Goal: Understand process/instructions

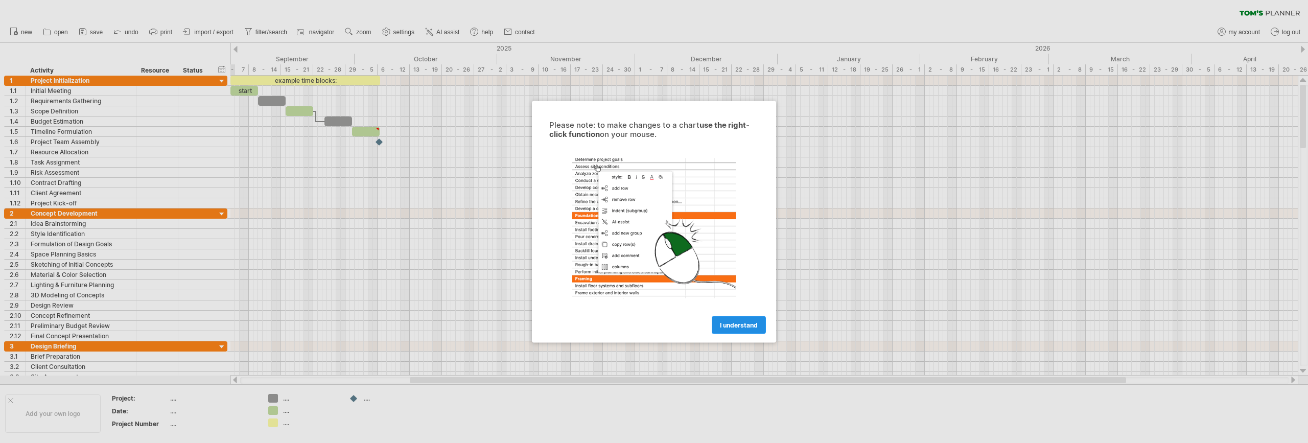
click at [741, 325] on span "I understand" at bounding box center [739, 325] width 38 height 8
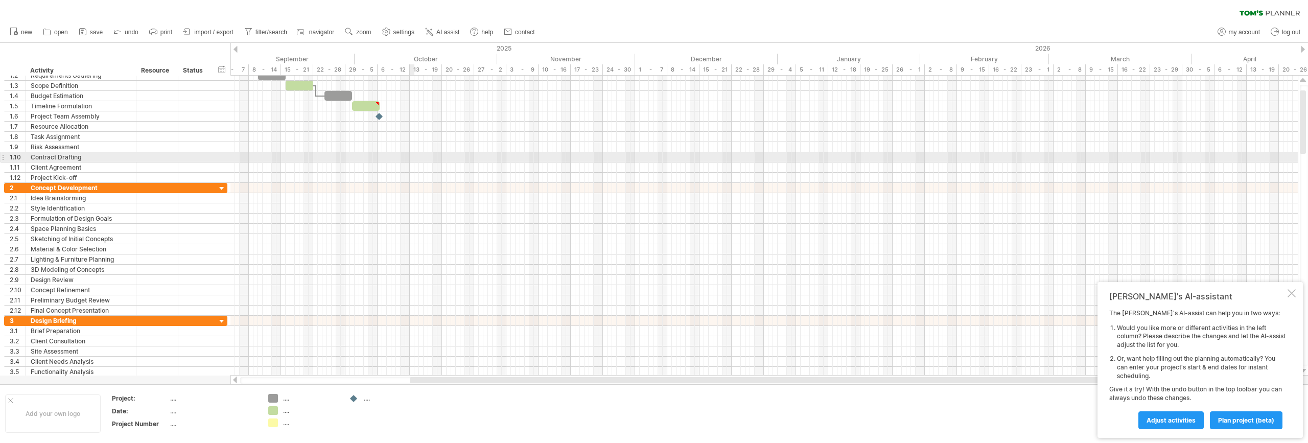
click at [411, 152] on div at bounding box center [763, 157] width 1067 height 10
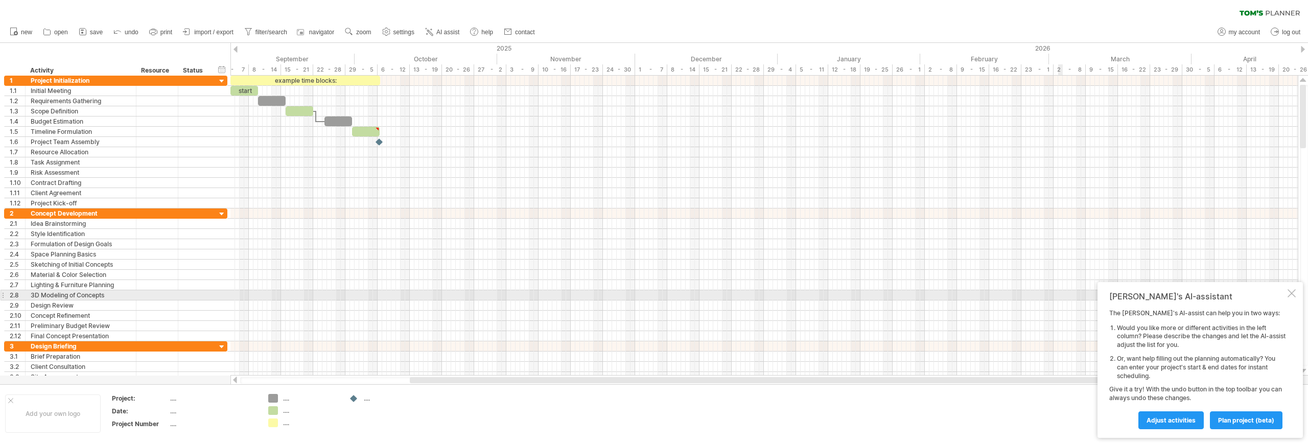
click at [1290, 292] on div at bounding box center [1291, 293] width 8 height 8
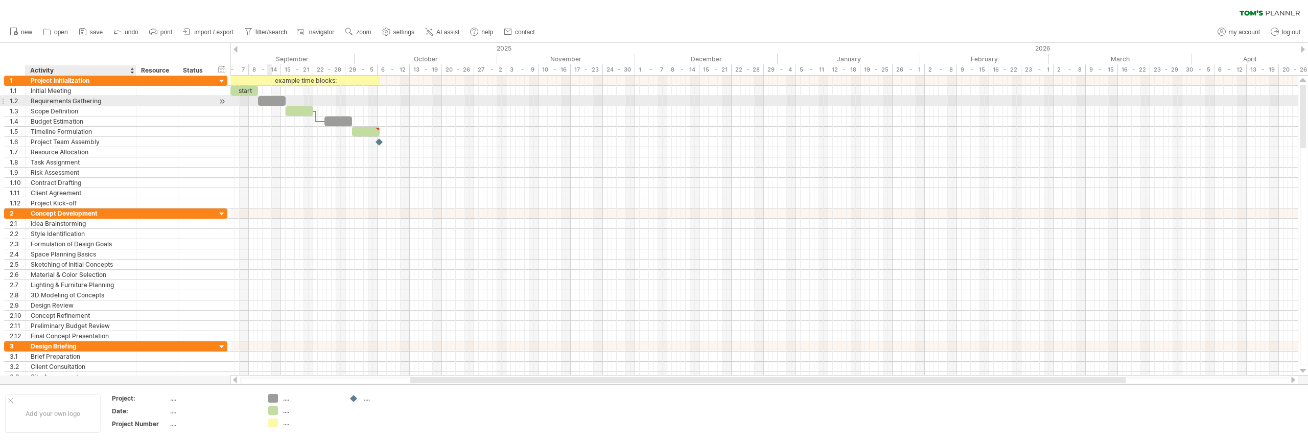
click at [74, 101] on div "Requirements Gathering" at bounding box center [81, 101] width 100 height 10
click at [72, 114] on div "Scope Definition" at bounding box center [81, 111] width 100 height 10
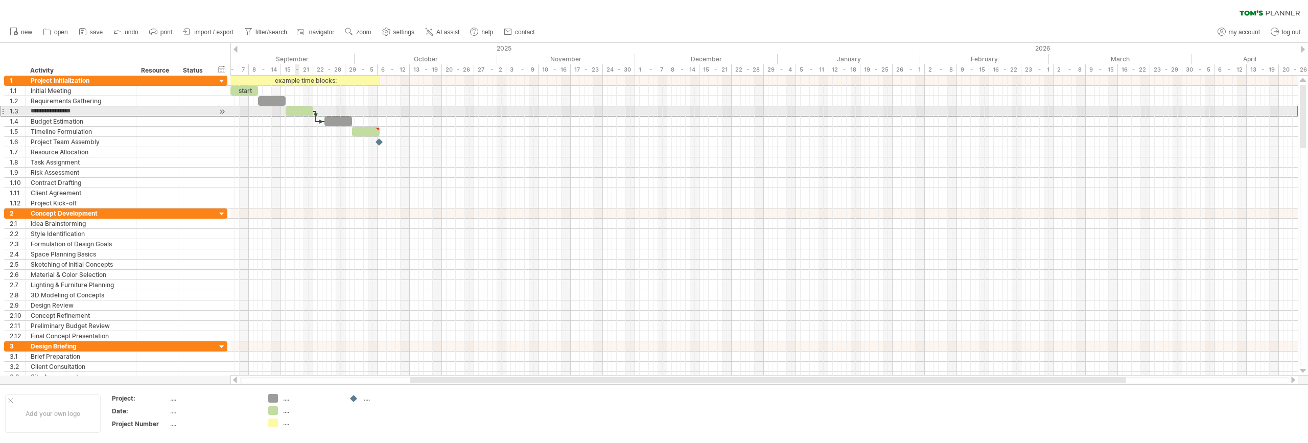
click at [297, 111] on div at bounding box center [300, 111] width 28 height 10
drag, startPoint x: 314, startPoint y: 111, endPoint x: 326, endPoint y: 111, distance: 12.3
click at [326, 111] on span at bounding box center [325, 111] width 4 height 10
drag, startPoint x: 326, startPoint y: 123, endPoint x: 307, endPoint y: 126, distance: 18.7
click at [307, 126] on div "example time blocks: start [DATE] - 8.5 days [DATE] - 10.0 days" at bounding box center [763, 226] width 1067 height 300
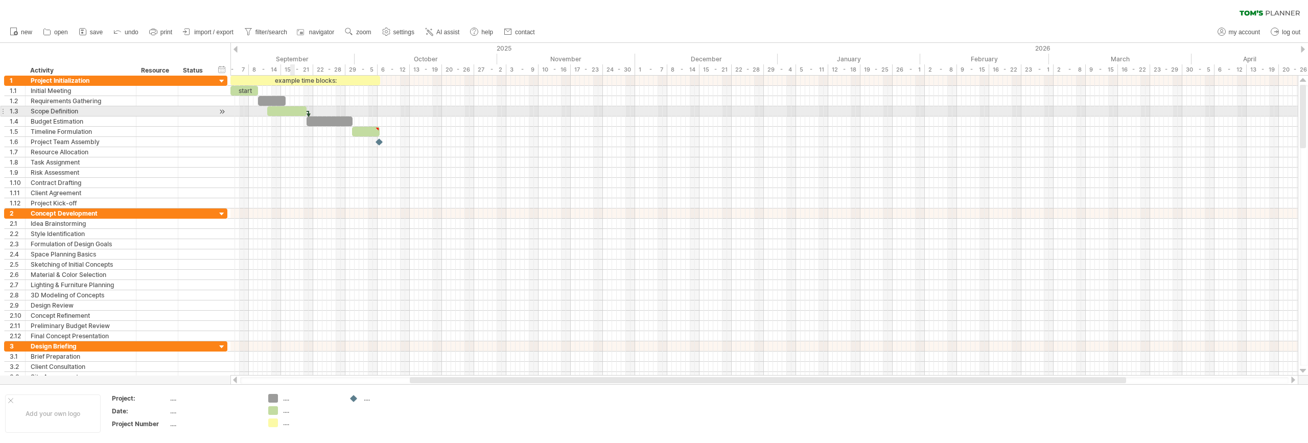
click at [292, 110] on div at bounding box center [286, 111] width 39 height 10
drag, startPoint x: 305, startPoint y: 110, endPoint x: 336, endPoint y: 106, distance: 31.0
click at [336, 106] on div "example time blocks: start [DATE] - 15.0 days [DATE]" at bounding box center [763, 226] width 1067 height 300
click at [338, 115] on div at bounding box center [338, 116] width 3 height 11
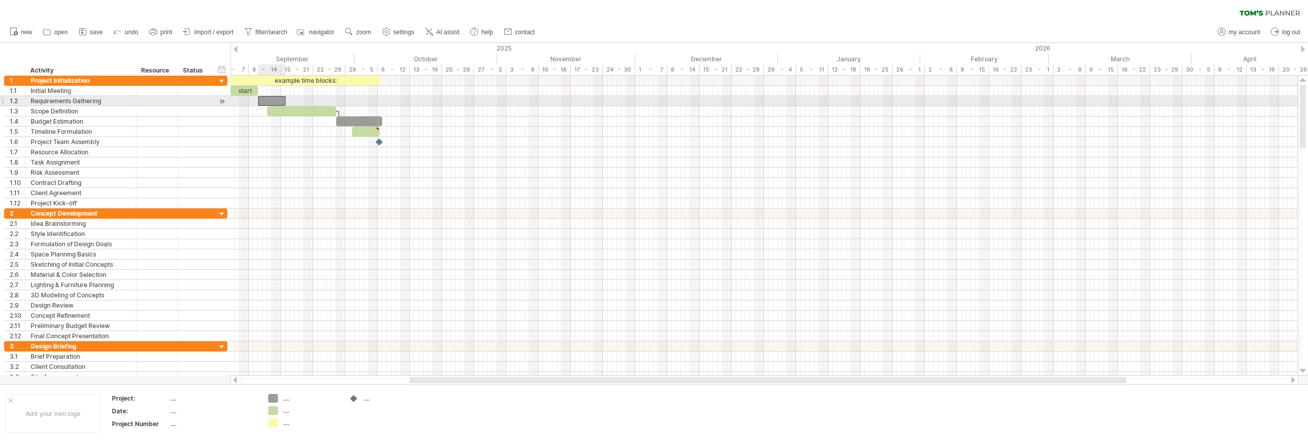
click at [275, 102] on div at bounding box center [272, 101] width 28 height 10
click at [279, 110] on div at bounding box center [301, 111] width 69 height 10
drag, startPoint x: 269, startPoint y: 109, endPoint x: 282, endPoint y: 111, distance: 13.9
click at [282, 111] on span at bounding box center [281, 111] width 4 height 10
drag, startPoint x: 282, startPoint y: 111, endPoint x: 269, endPoint y: 113, distance: 13.9
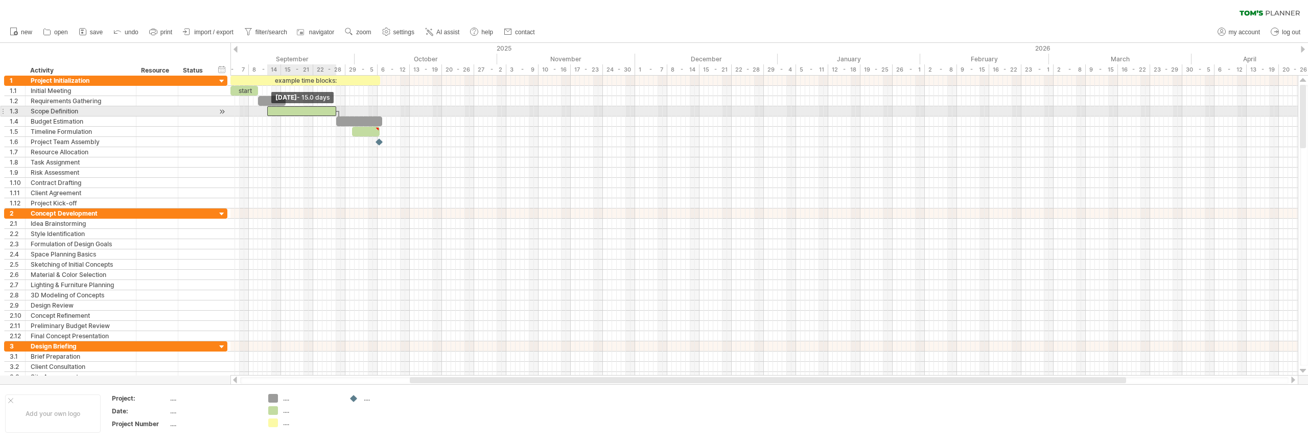
click at [269, 113] on span at bounding box center [267, 111] width 4 height 10
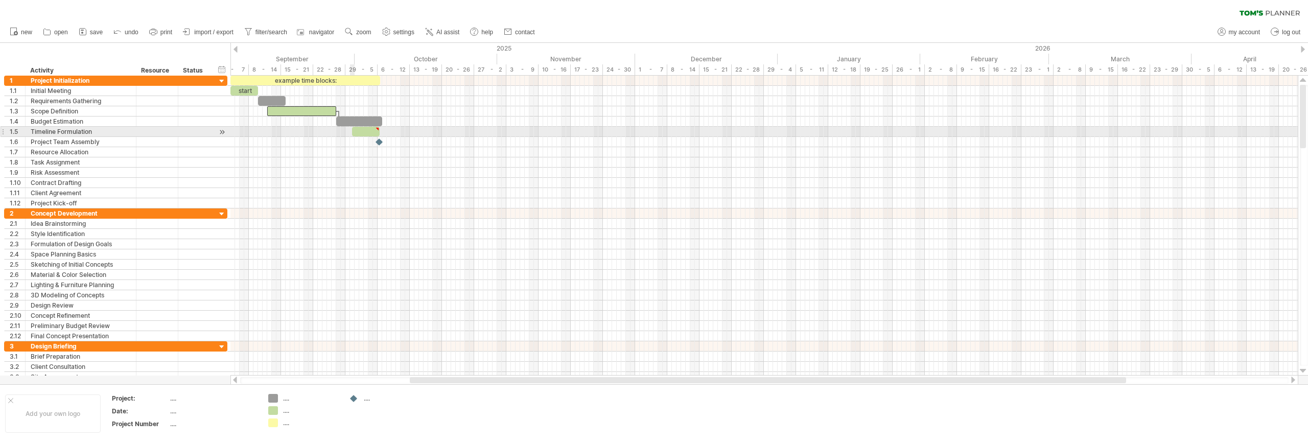
click at [354, 127] on div at bounding box center [366, 132] width 28 height 10
click at [353, 122] on div at bounding box center [359, 121] width 46 height 10
drag, startPoint x: 335, startPoint y: 121, endPoint x: 328, endPoint y: 120, distance: 7.2
click at [328, 120] on span at bounding box center [329, 121] width 4 height 10
click at [296, 81] on div "example time blocks:" at bounding box center [305, 81] width 150 height 10
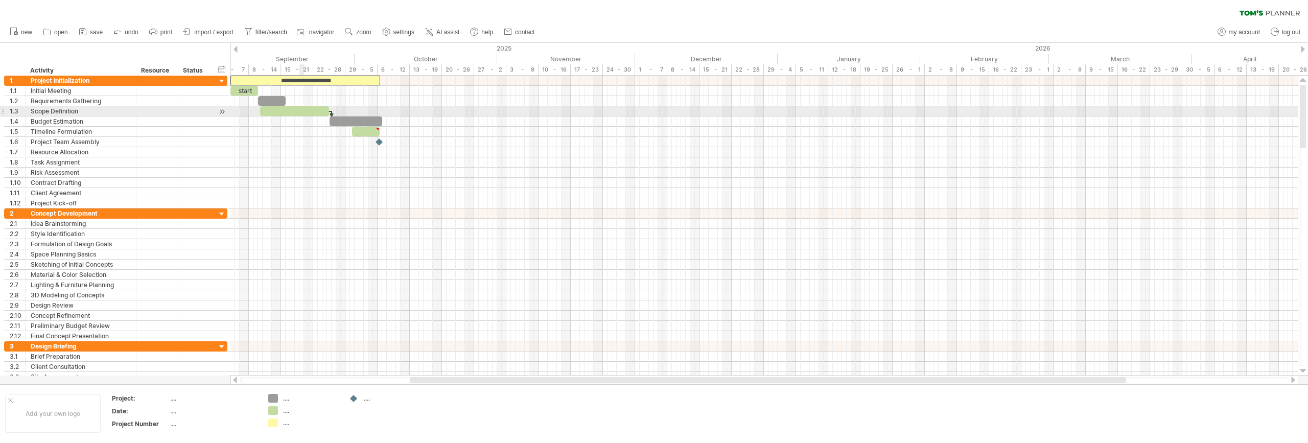
click at [303, 111] on div at bounding box center [294, 111] width 69 height 10
click at [341, 116] on div "**********" at bounding box center [763, 226] width 1067 height 300
click at [331, 114] on div at bounding box center [331, 116] width 3 height 11
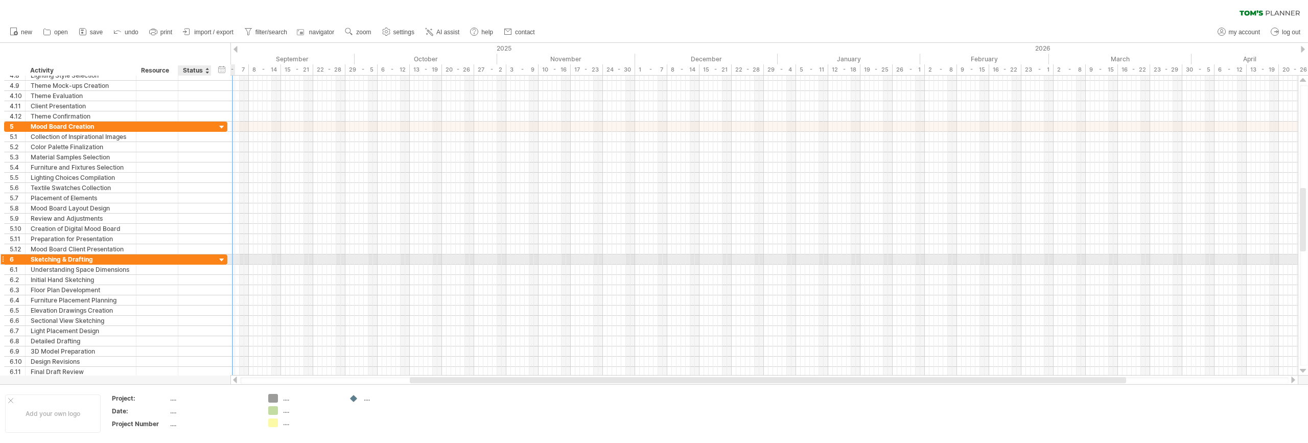
click at [218, 257] on div at bounding box center [222, 260] width 10 height 10
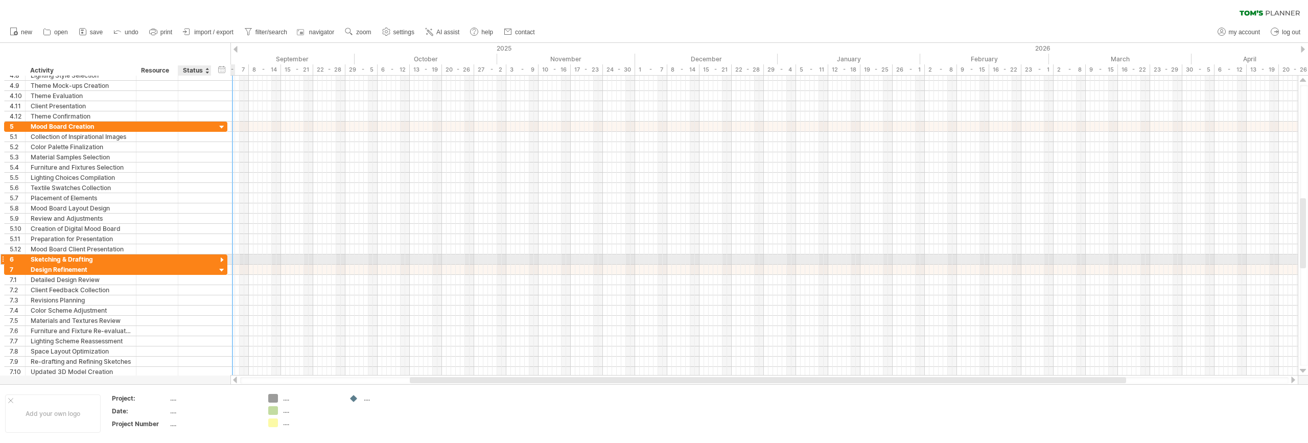
click at [224, 258] on div at bounding box center [222, 260] width 10 height 10
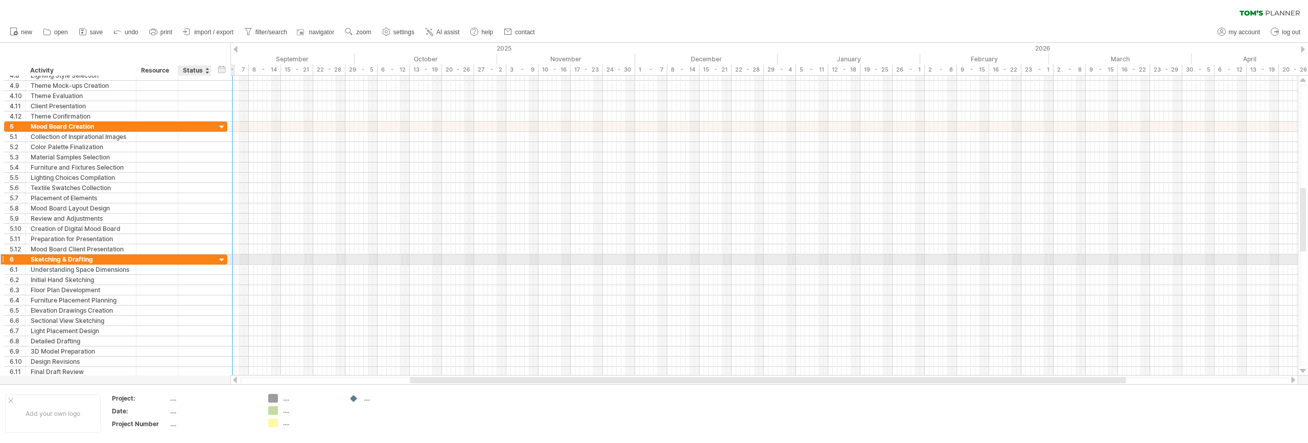
click at [222, 259] on div at bounding box center [222, 260] width 10 height 10
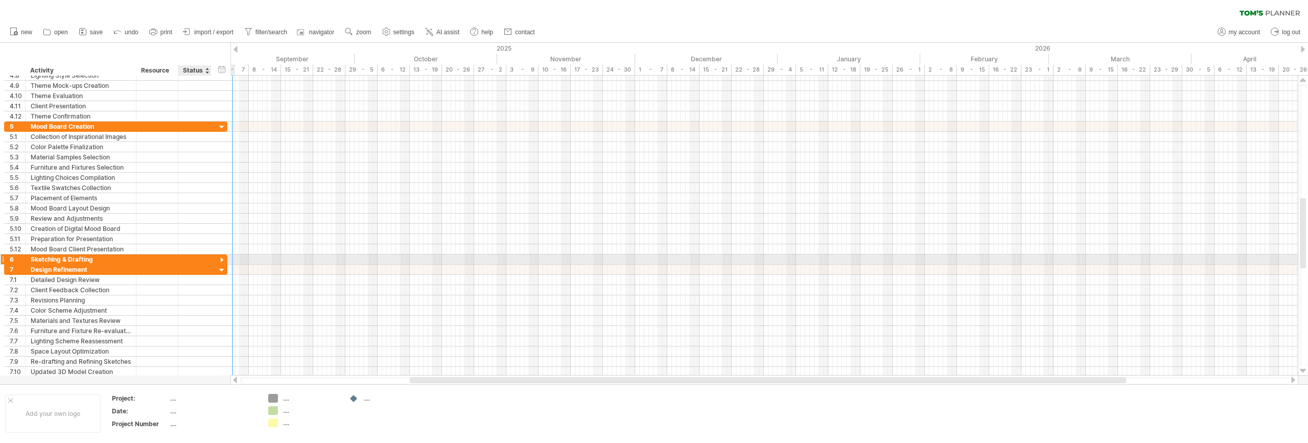
click at [222, 259] on div at bounding box center [222, 260] width 10 height 10
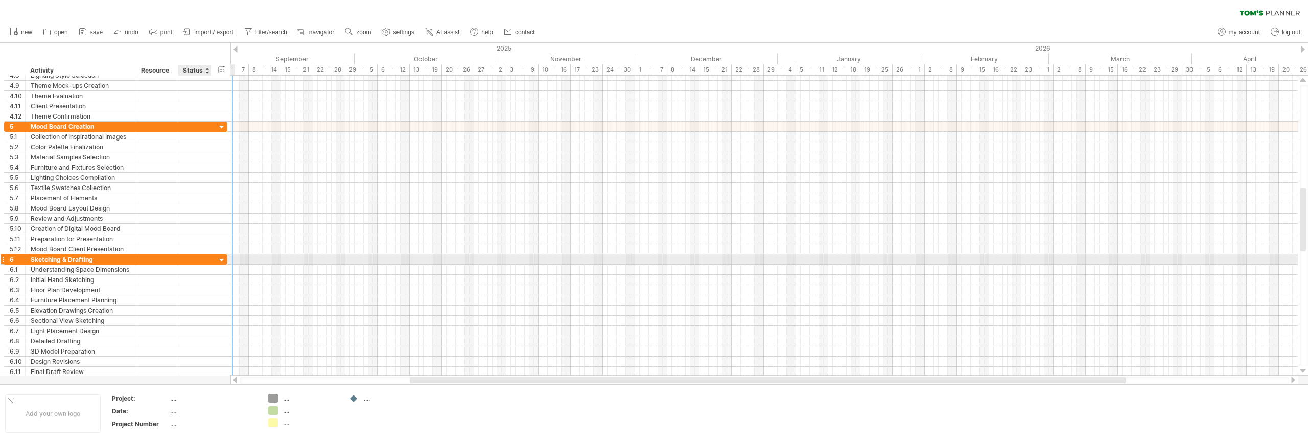
click at [222, 259] on div at bounding box center [222, 260] width 10 height 10
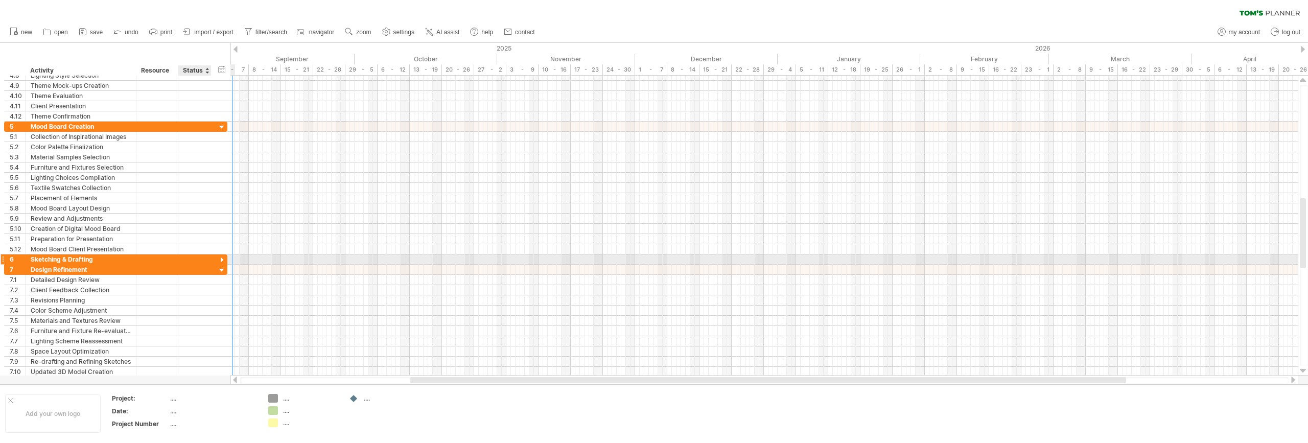
click at [222, 259] on div at bounding box center [222, 260] width 10 height 10
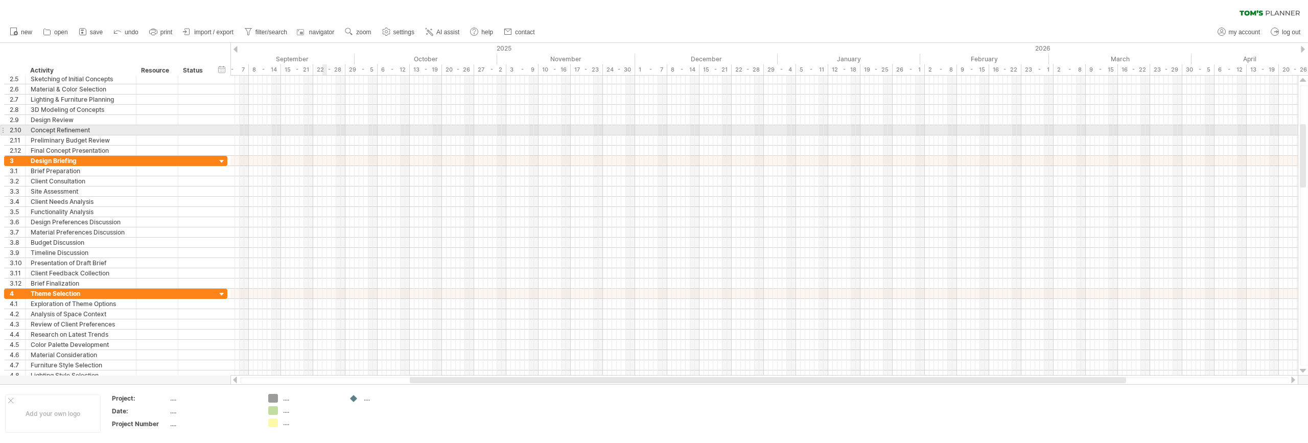
click at [331, 126] on div at bounding box center [763, 130] width 1067 height 10
